Goal: Task Accomplishment & Management: Use online tool/utility

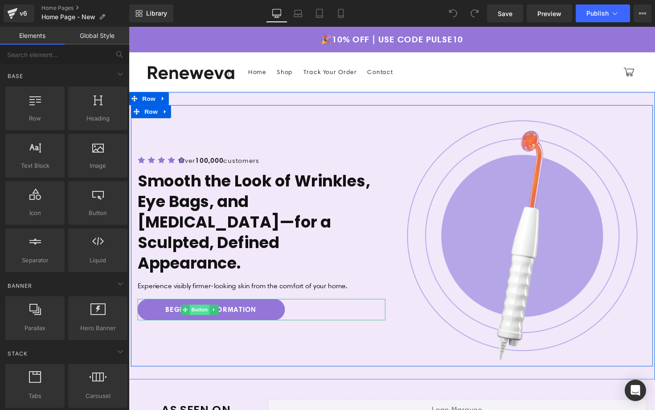
click at [200, 311] on span "Button" at bounding box center [201, 316] width 20 height 11
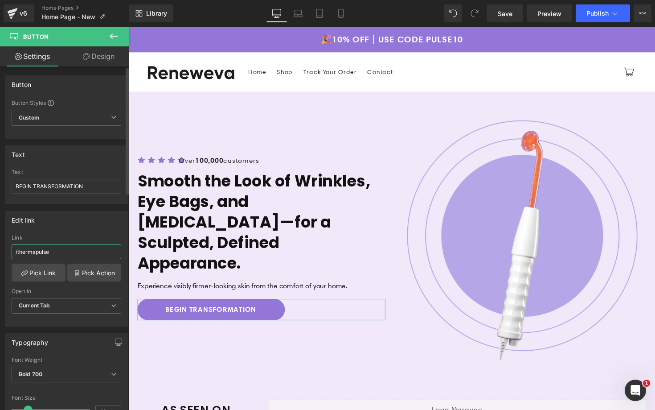
click at [77, 254] on input "/thermapulse" at bounding box center [67, 251] width 110 height 15
click at [32, 273] on link "Pick Link" at bounding box center [39, 272] width 54 height 18
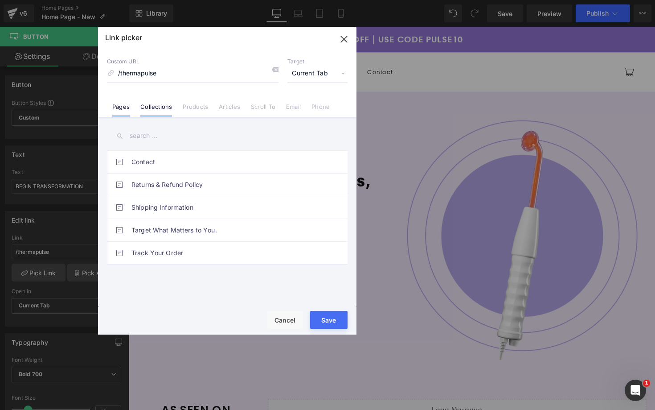
click at [153, 109] on link "Collections" at bounding box center [156, 109] width 32 height 13
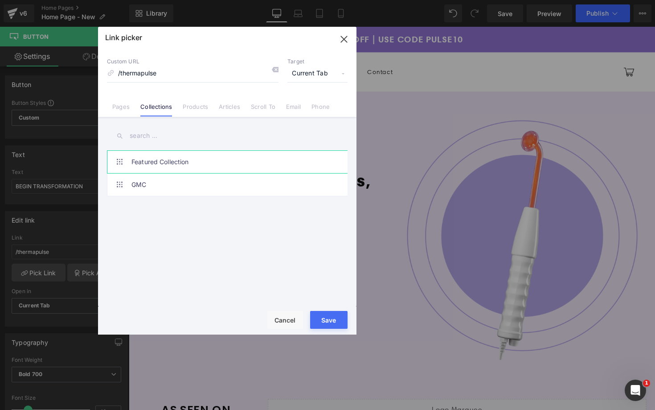
click at [140, 167] on link "Featured Collection" at bounding box center [229, 162] width 196 height 22
click at [330, 317] on button "Save" at bounding box center [328, 320] width 37 height 18
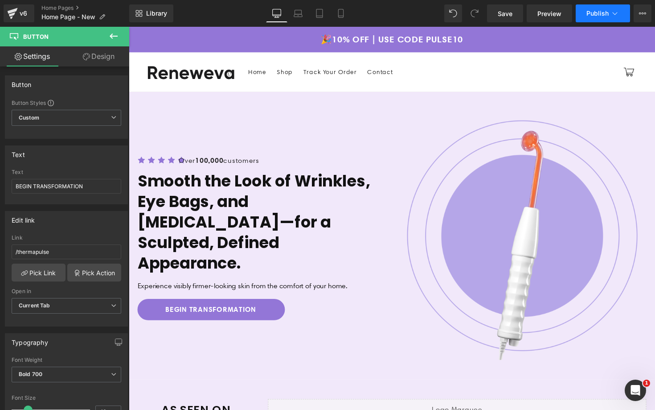
click at [591, 15] on span "Publish" at bounding box center [597, 13] width 22 height 7
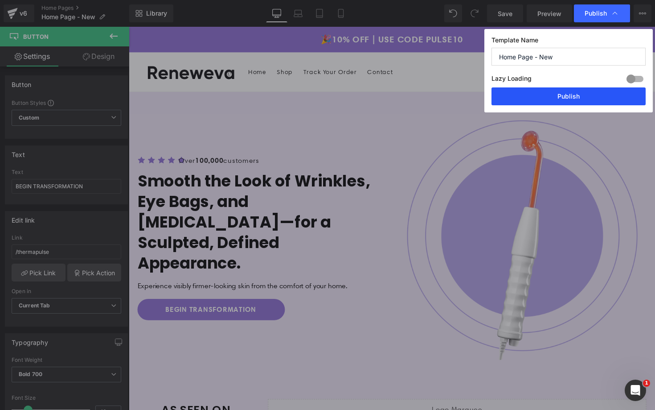
click at [547, 95] on button "Publish" at bounding box center [568, 96] width 154 height 18
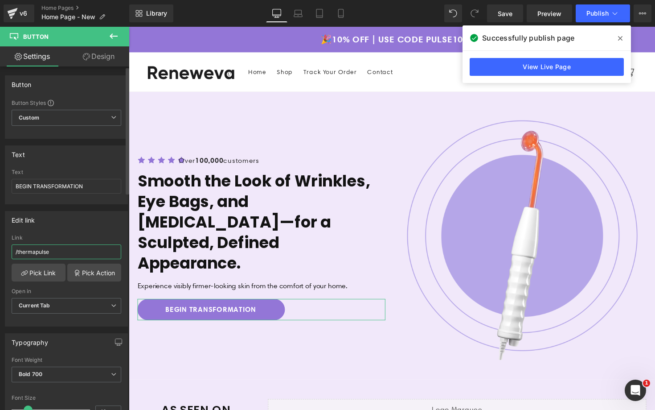
click at [85, 252] on input "/thermapulse" at bounding box center [67, 251] width 110 height 15
type input "/collections/featured-collection"
paste input "https://reneweva.com/pages/best-sellers"
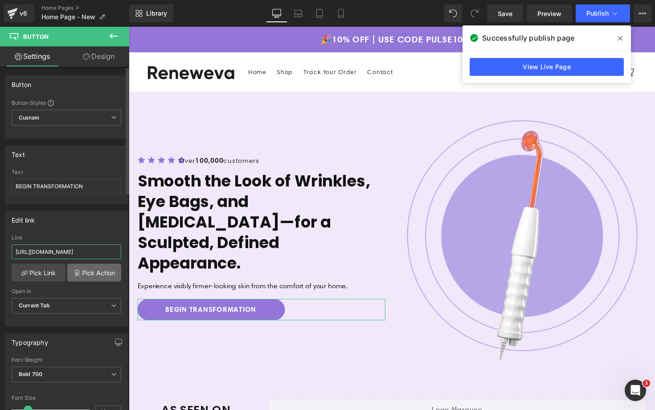
scroll to position [0, 6]
type input "https://reneweva.com/pages/best-sellers"
click at [505, 12] on span "Save" at bounding box center [505, 13] width 15 height 9
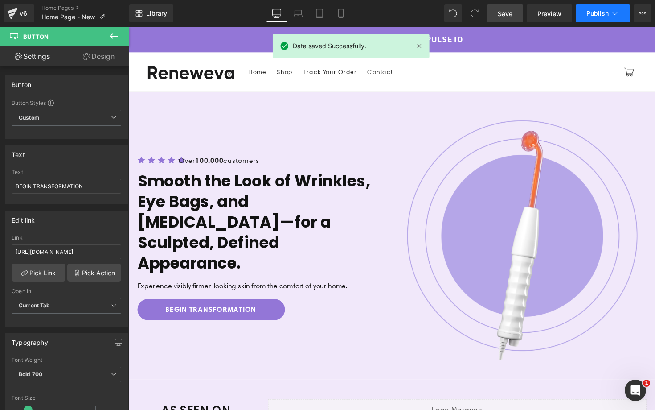
click at [599, 14] on span "Publish" at bounding box center [597, 13] width 22 height 7
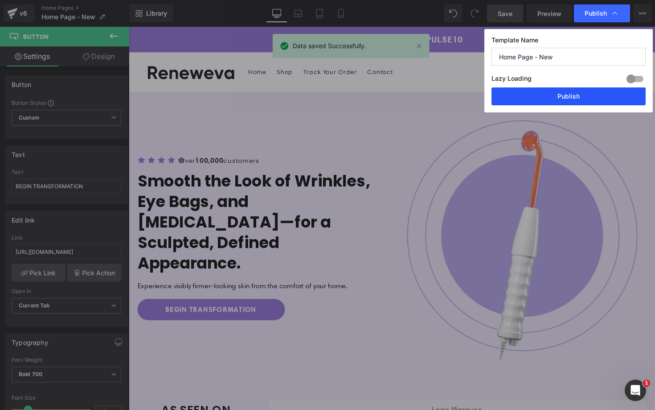
click at [557, 91] on button "Publish" at bounding box center [568, 96] width 154 height 18
